Goal: Task Accomplishment & Management: Complete application form

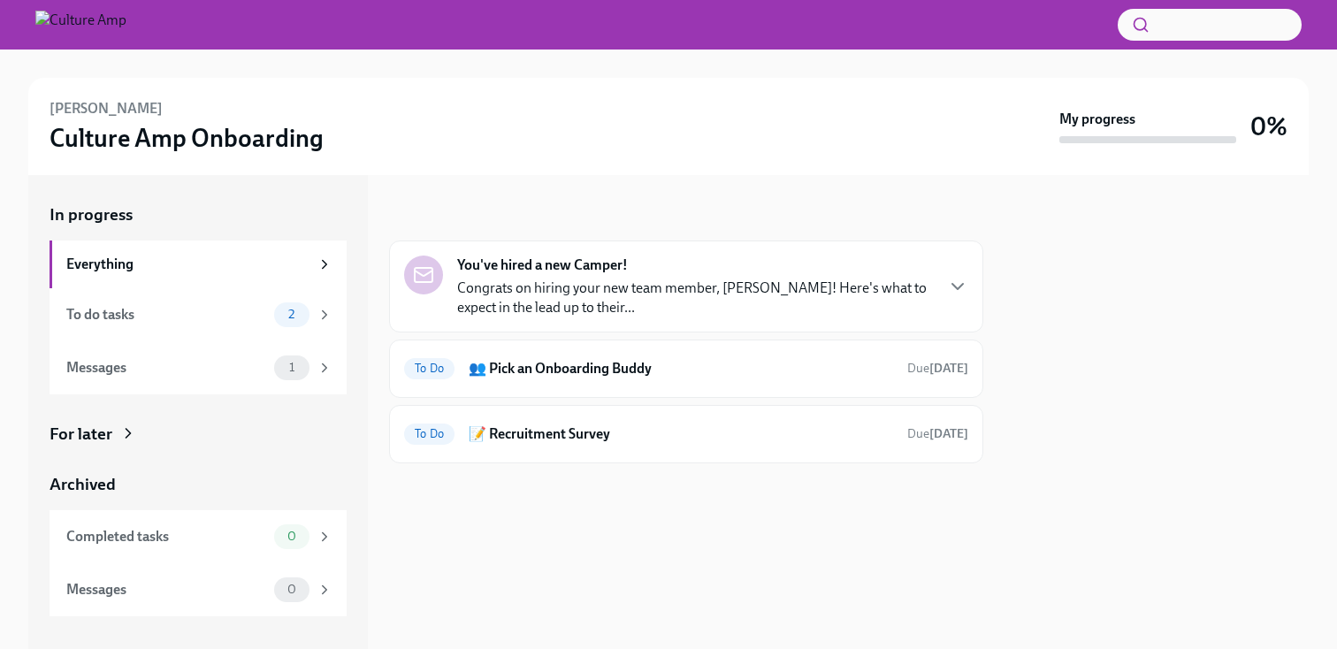
click at [635, 282] on p "Congrats on hiring your new team member, [PERSON_NAME]! Here's what to expect i…" at bounding box center [695, 297] width 476 height 39
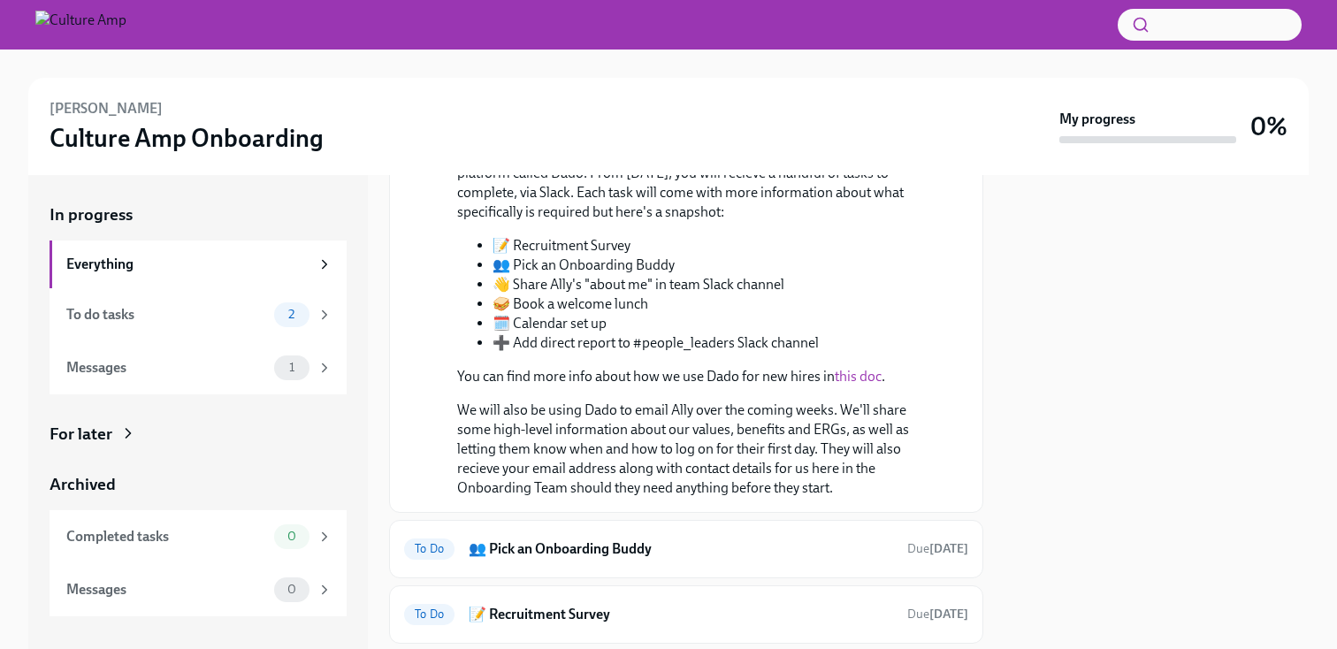
scroll to position [1080, 0]
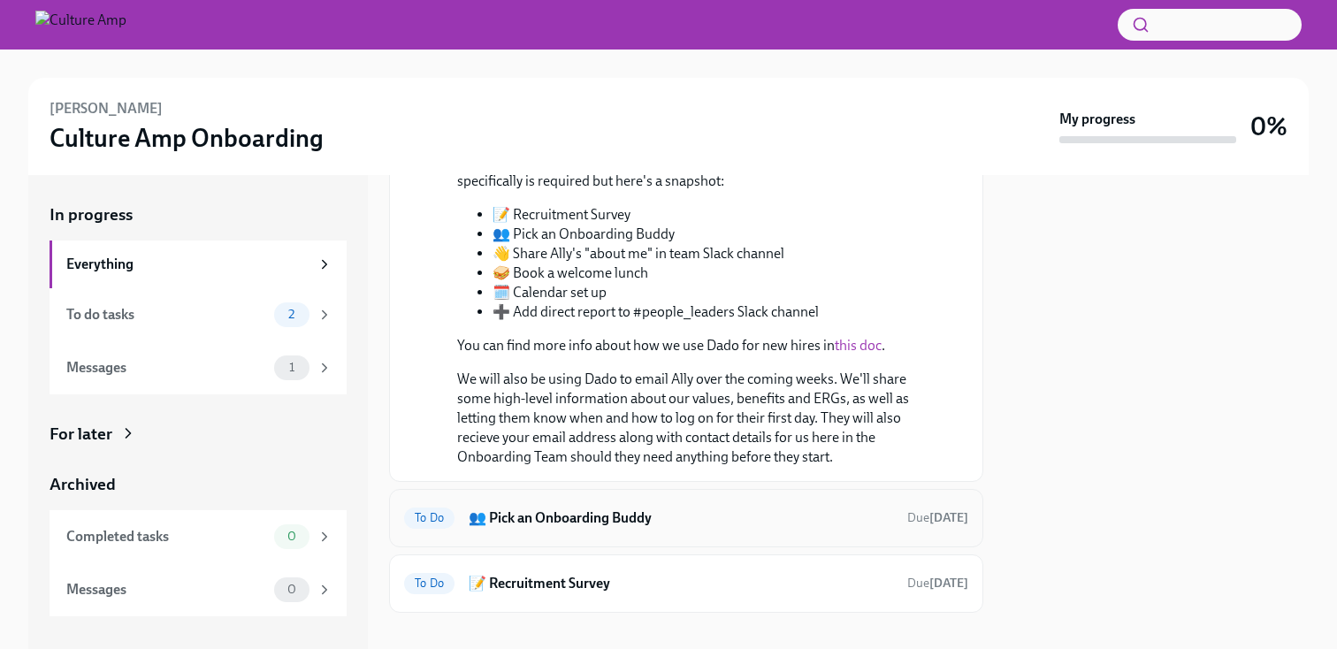
click at [669, 508] on h6 "👥 Pick an Onboarding Buddy" at bounding box center [681, 517] width 424 height 19
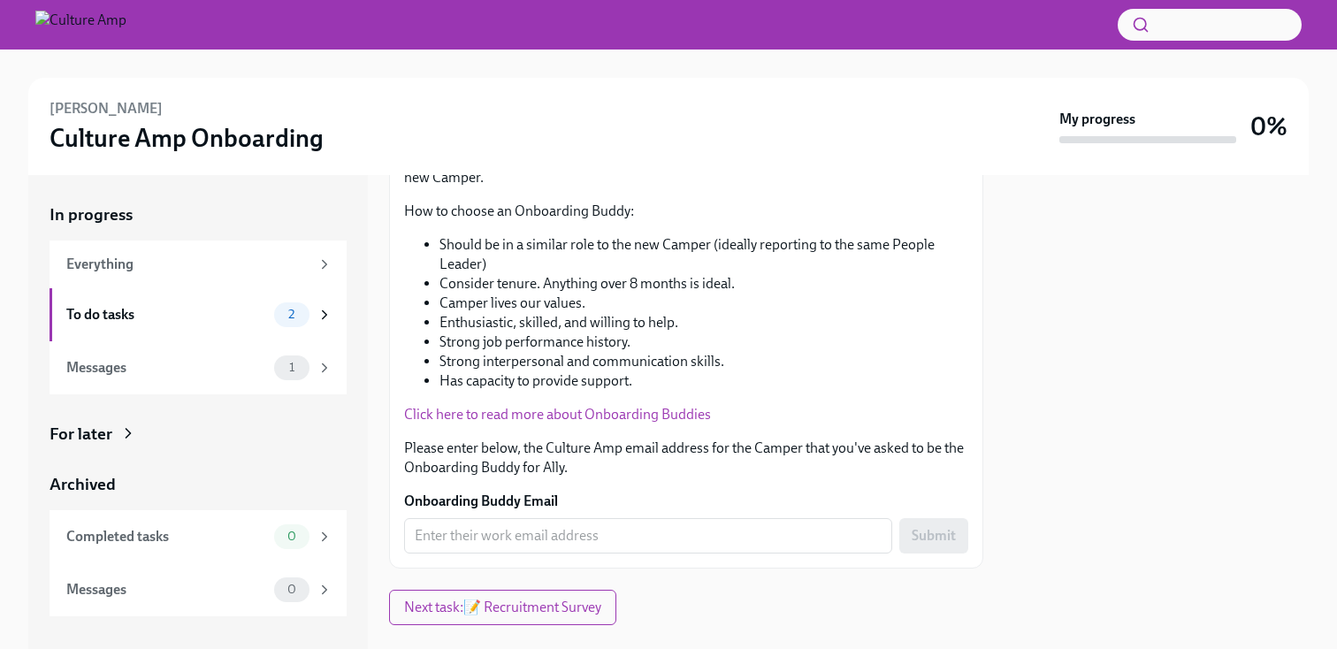
scroll to position [324, 0]
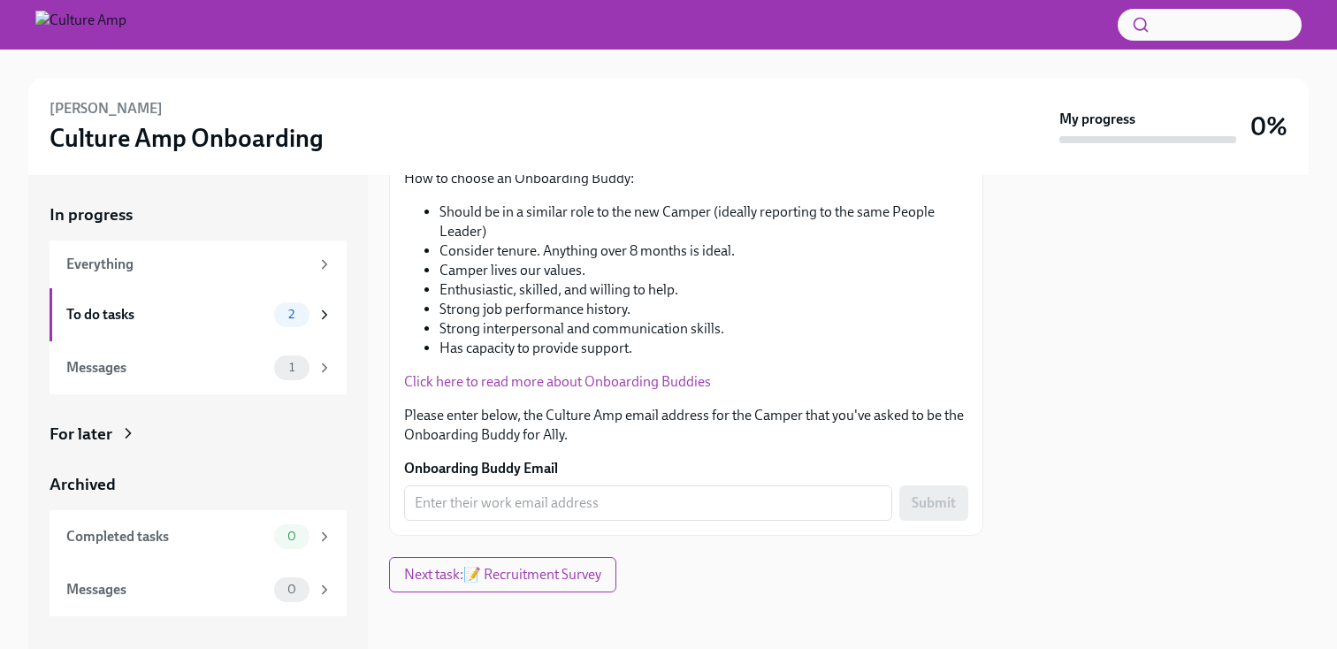
click at [669, 502] on input "Onboarding Buddy Email" at bounding box center [648, 502] width 488 height 35
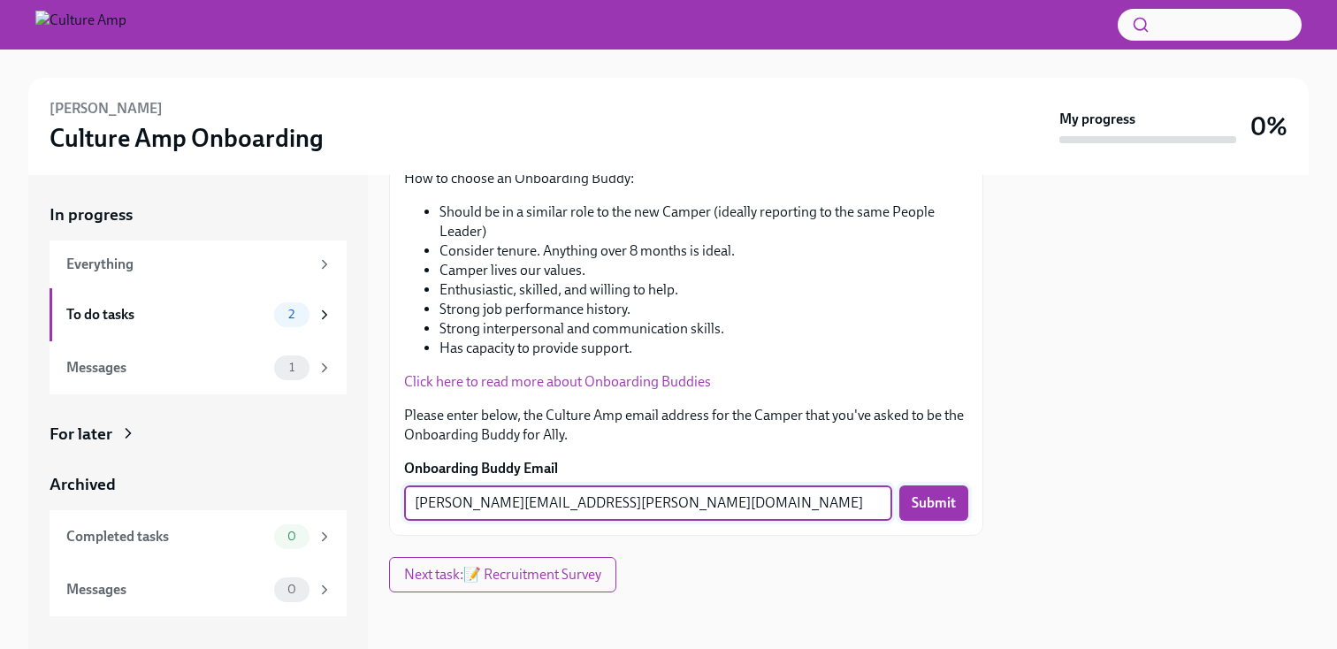
type input "[PERSON_NAME][EMAIL_ADDRESS][PERSON_NAME][DOMAIN_NAME]"
click at [940, 501] on span "Submit" at bounding box center [934, 503] width 44 height 18
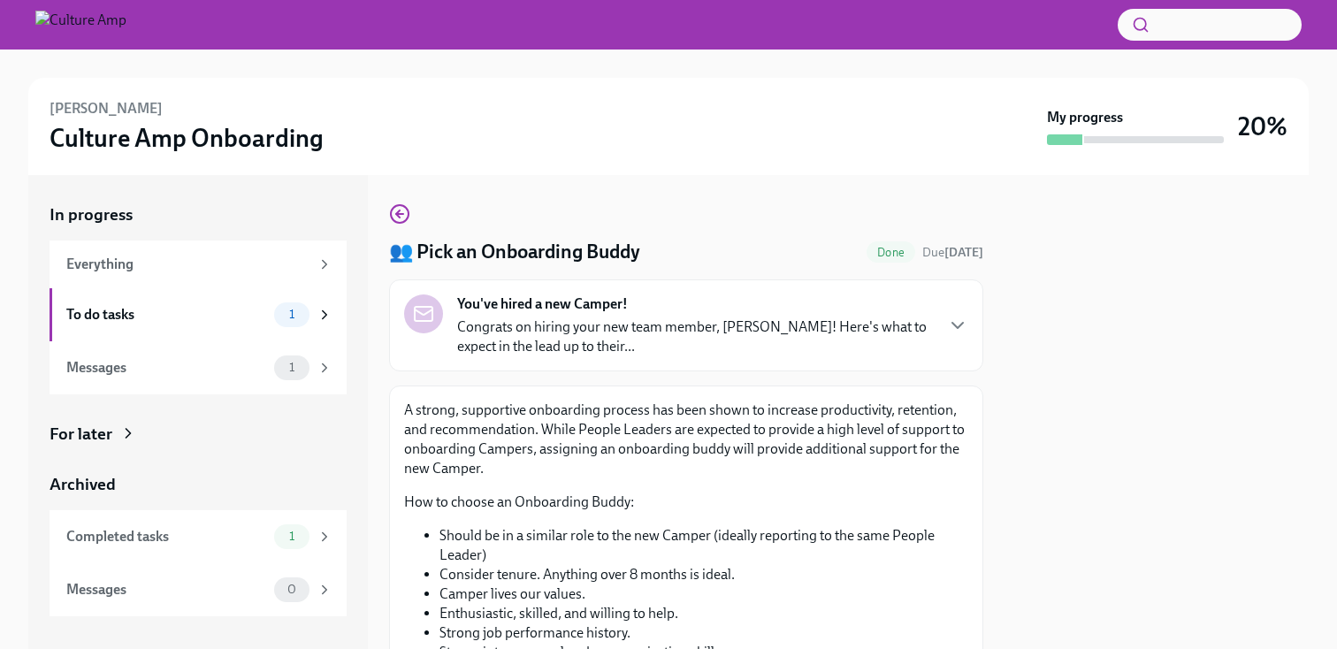
scroll to position [5, 0]
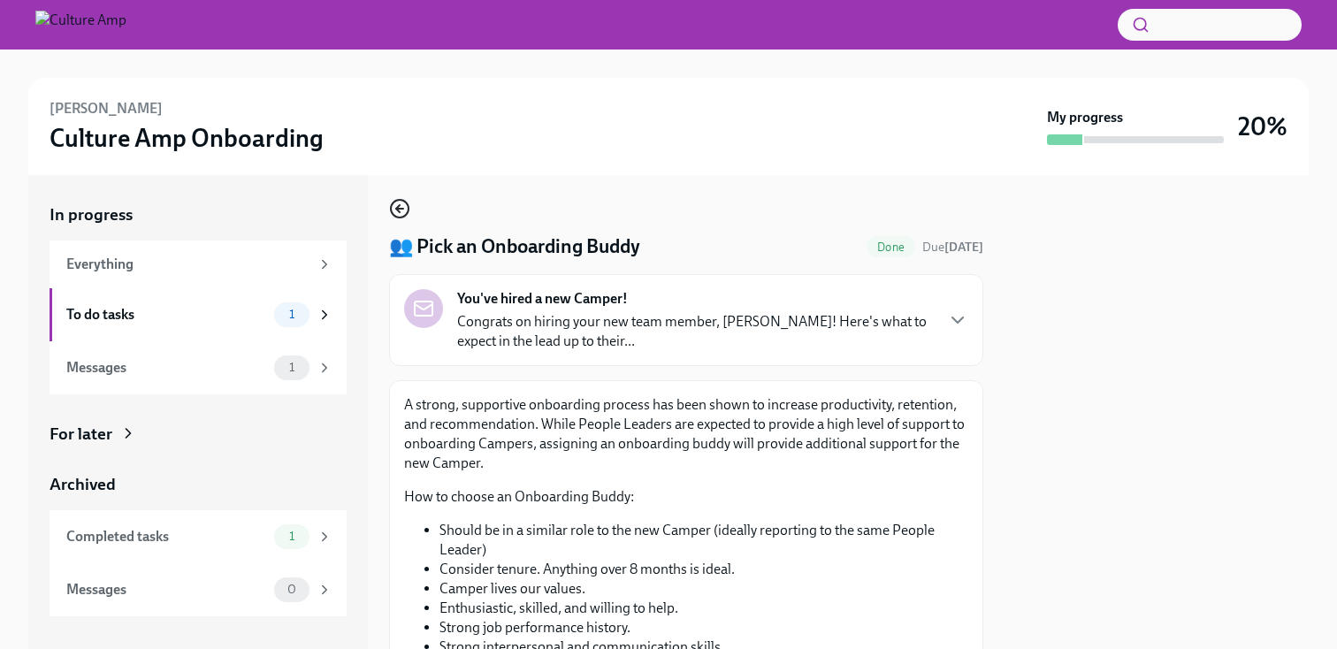
click at [401, 213] on icon "button" at bounding box center [399, 208] width 21 height 21
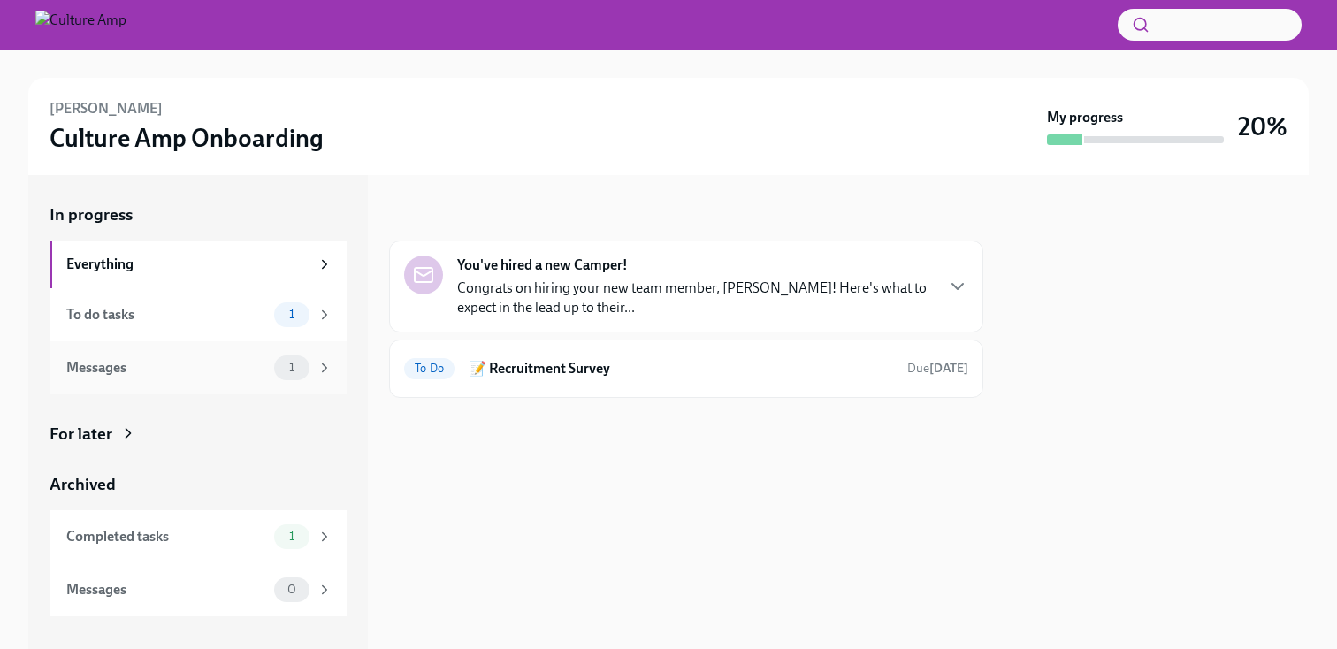
click at [257, 347] on div "Messages 1" at bounding box center [198, 367] width 297 height 53
click at [520, 300] on p "Congrats on hiring your new team member, [PERSON_NAME]! Here's what to expect i…" at bounding box center [695, 297] width 476 height 39
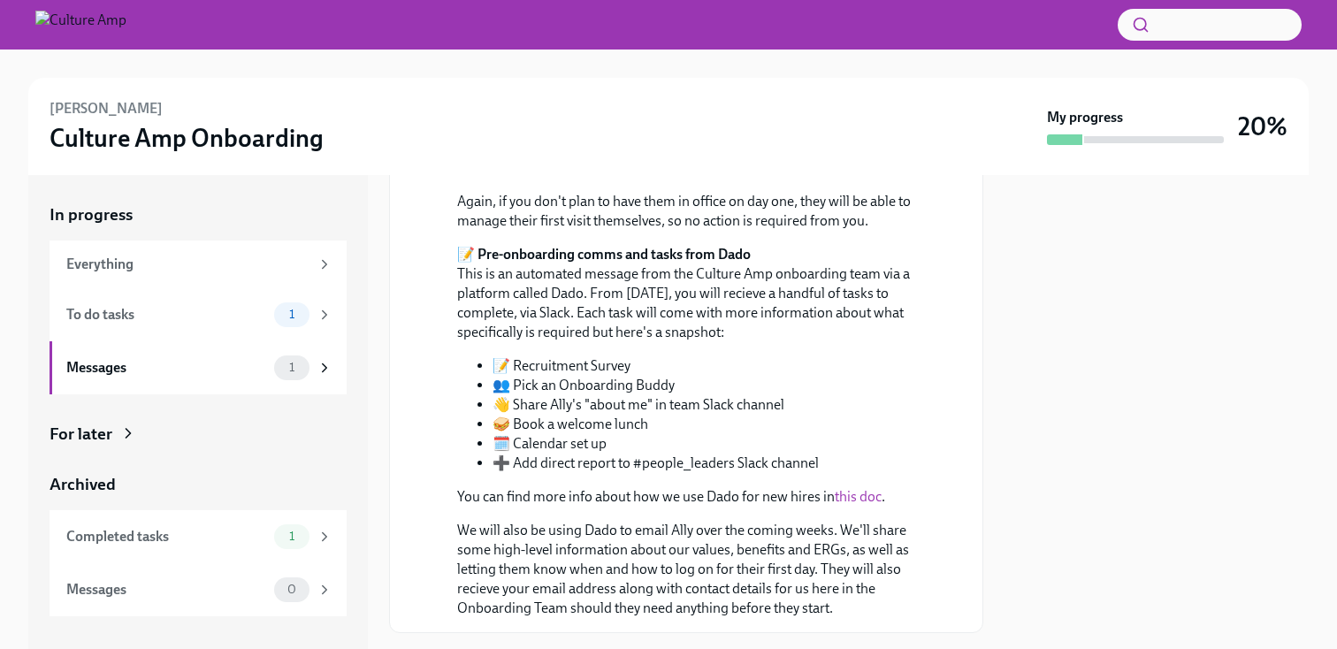
scroll to position [950, 0]
